Goal: Information Seeking & Learning: Check status

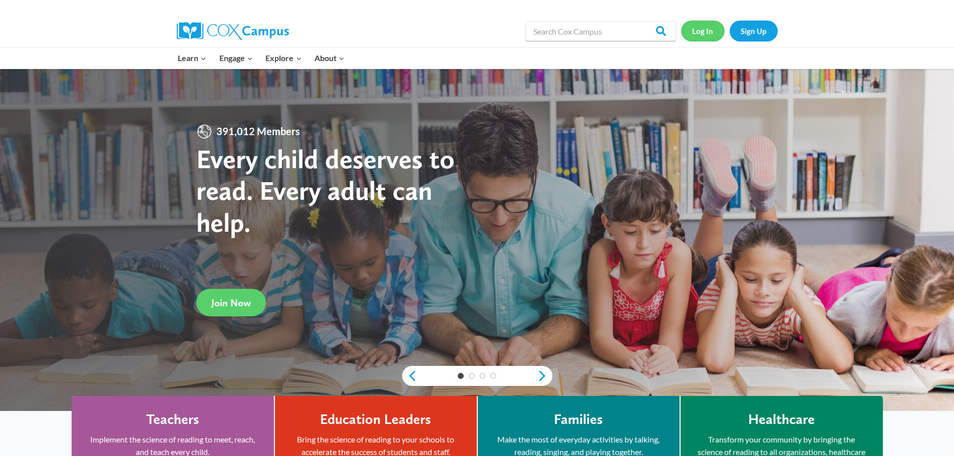
click at [712, 37] on link "Log In" at bounding box center [703, 31] width 44 height 21
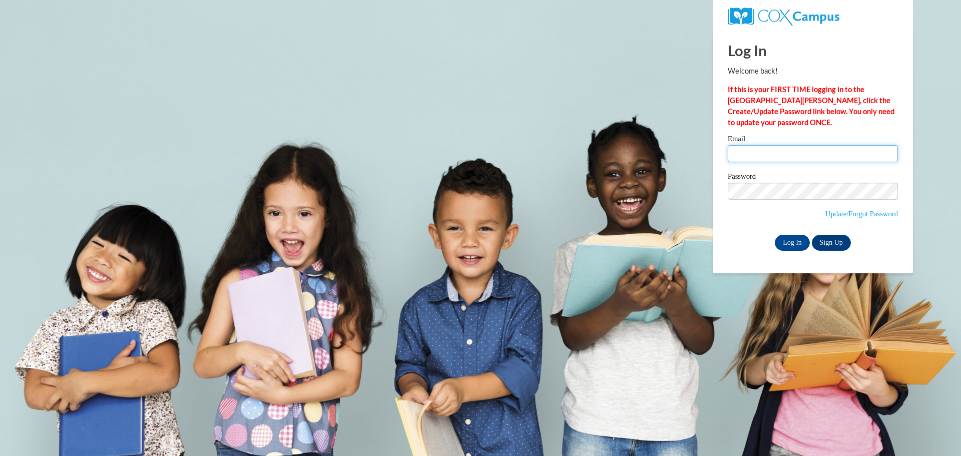
click at [792, 156] on input "Email" at bounding box center [813, 153] width 170 height 17
click at [755, 156] on input "Email" at bounding box center [813, 153] width 170 height 17
type input "aacosta@kusd.edu"
click at [775, 235] on input "Log In" at bounding box center [792, 243] width 35 height 16
click at [796, 245] on input "Log In" at bounding box center [792, 243] width 35 height 16
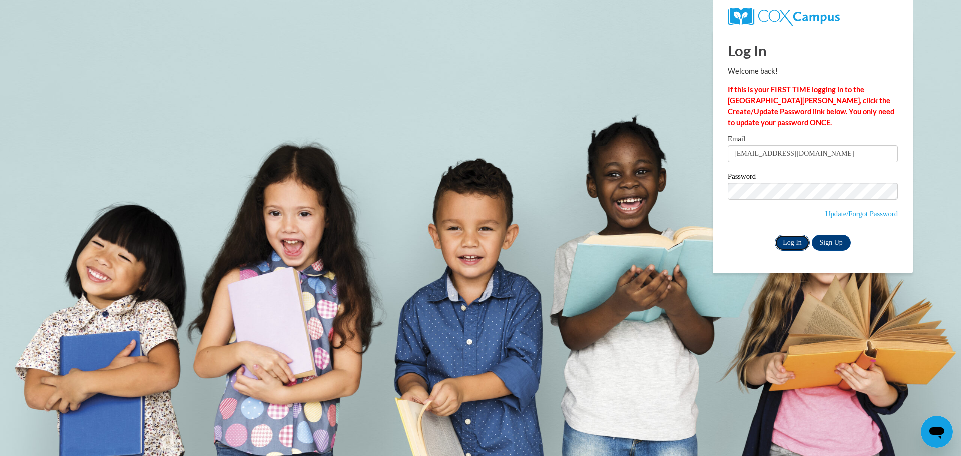
click at [793, 244] on input "Log In" at bounding box center [792, 243] width 35 height 16
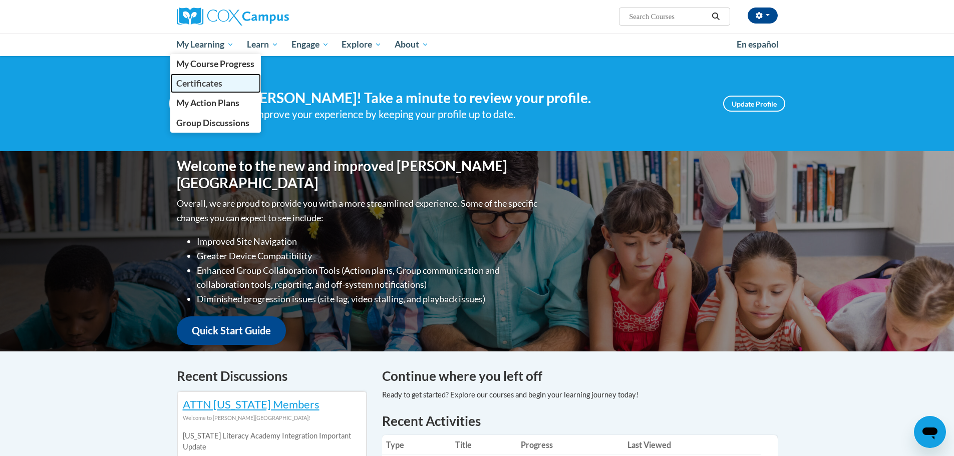
click at [200, 82] on span "Certificates" at bounding box center [199, 83] width 46 height 11
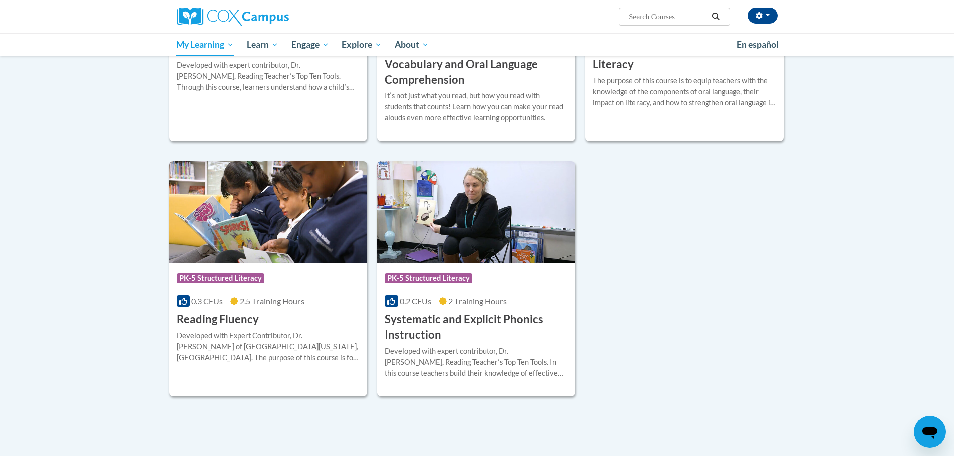
scroll to position [150, 0]
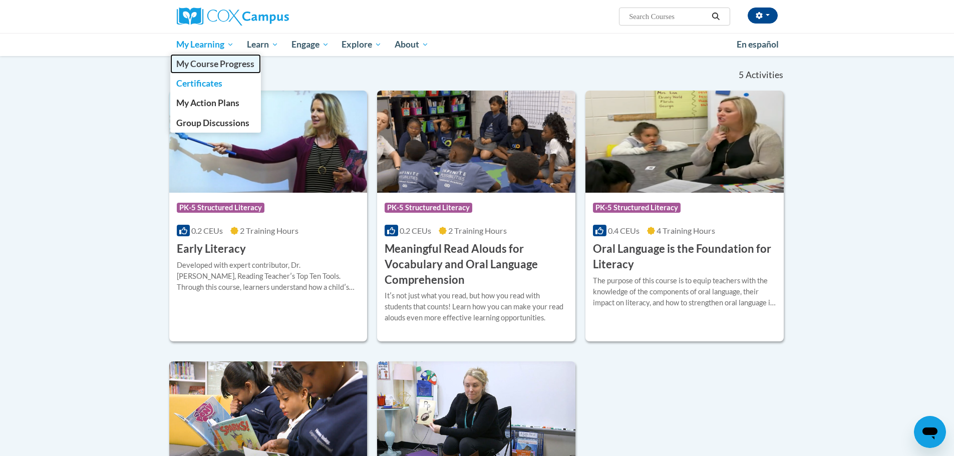
click at [209, 65] on span "My Course Progress" at bounding box center [215, 64] width 78 height 11
